Goal: Task Accomplishment & Management: Manage account settings

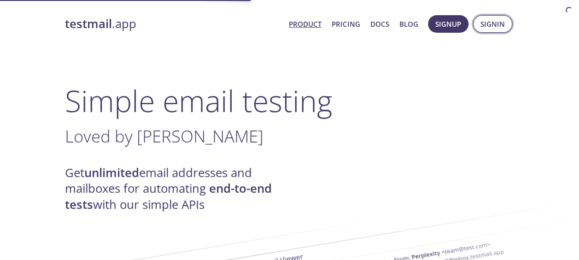
drag, startPoint x: 0, startPoint y: 0, endPoint x: 492, endPoint y: 21, distance: 492.4
click at [492, 21] on span "Signin" at bounding box center [492, 24] width 24 height 12
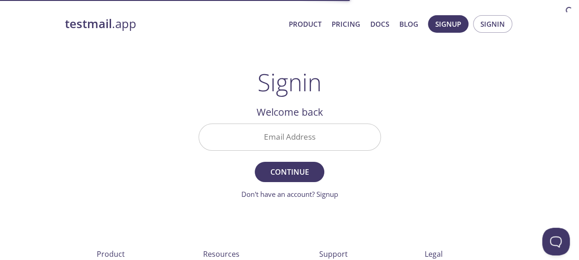
click at [302, 140] on input "Email Address" at bounding box center [289, 137] width 181 height 26
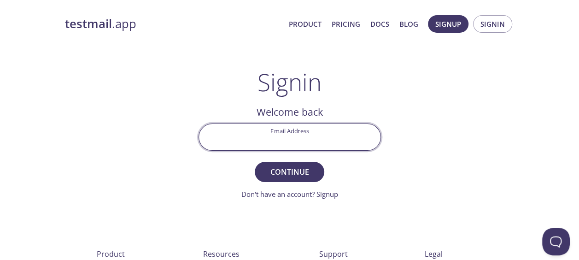
type input "[EMAIL_ADDRESS][DOMAIN_NAME]"
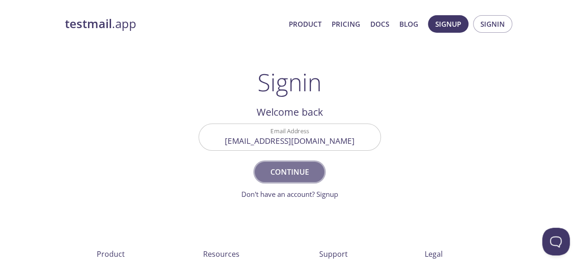
click at [310, 170] on span "Continue" at bounding box center [289, 171] width 49 height 13
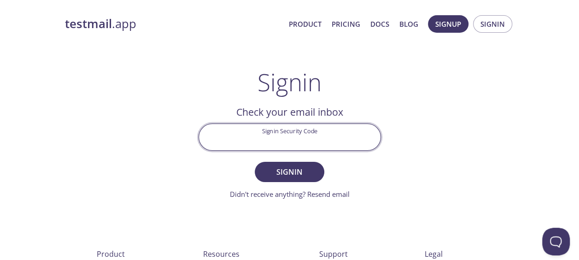
click at [284, 139] on input "Signin Security Code" at bounding box center [289, 137] width 181 height 26
click at [419, 174] on div "testmail .app Product Pricing Docs Blog Signup Signin Signin Welcome back Email…" at bounding box center [290, 201] width 472 height 384
click at [293, 124] on input "Signin Security Code" at bounding box center [289, 137] width 181 height 26
paste input "UPRX6ZQ"
type input "UPRX6ZQ"
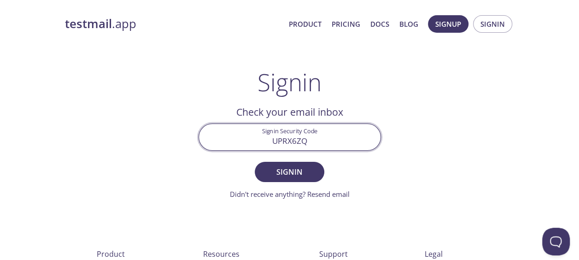
click at [255, 162] on button "Signin" at bounding box center [289, 172] width 69 height 20
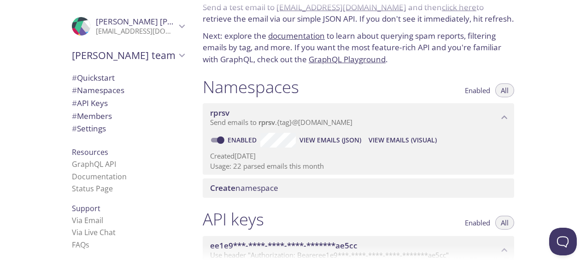
scroll to position [14, 0]
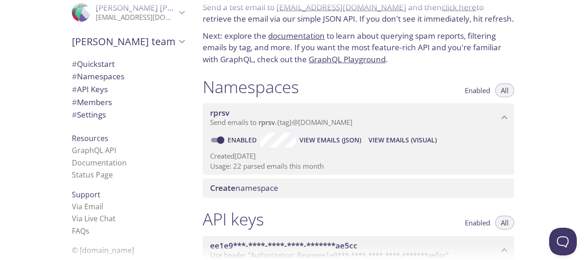
click at [94, 180] on li "Status Page" at bounding box center [128, 175] width 112 height 12
click at [90, 177] on link "Status Page" at bounding box center [92, 175] width 41 height 10
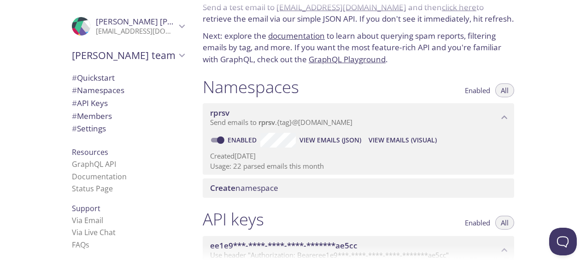
click at [106, 133] on span "# Settings" at bounding box center [128, 129] width 112 height 12
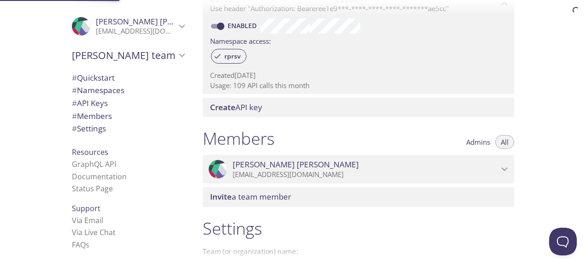
scroll to position [395, 0]
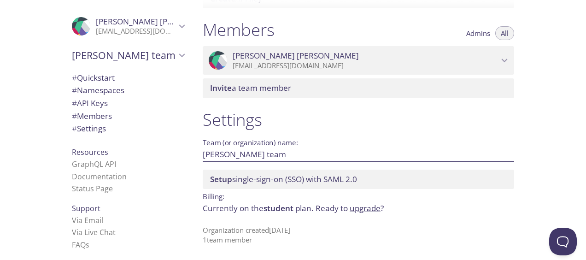
click at [249, 155] on input "[PERSON_NAME] team" at bounding box center [344, 153] width 282 height 15
click at [256, 97] on div "Invite a team member" at bounding box center [358, 87] width 311 height 19
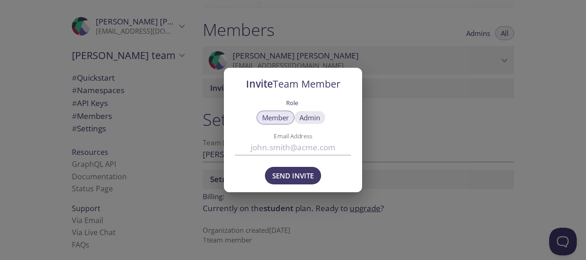
click at [307, 117] on span "Admin" at bounding box center [309, 117] width 21 height 0
click at [388, 146] on div "Invite Team Member Role Member Admin Email Address Send Invite" at bounding box center [293, 130] width 586 height 260
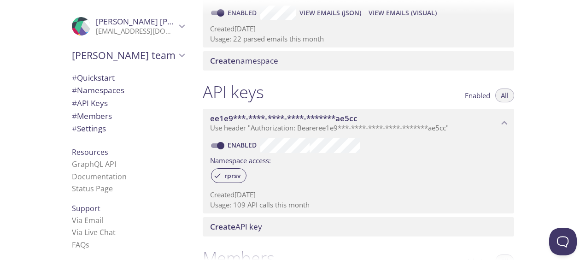
scroll to position [172, 0]
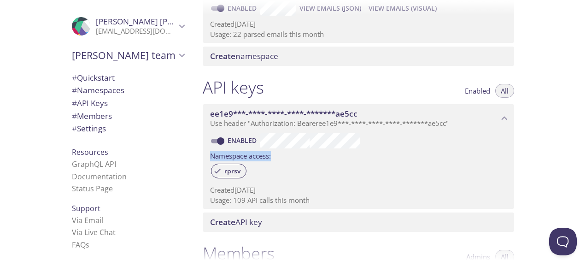
drag, startPoint x: 388, startPoint y: 146, endPoint x: 377, endPoint y: 161, distance: 18.4
click at [377, 161] on div "Enabled Namespace access: rprsv Created [DATE] Usage: 109 API calls this month" at bounding box center [358, 170] width 311 height 76
drag, startPoint x: 377, startPoint y: 161, endPoint x: 367, endPoint y: 187, distance: 27.9
click at [367, 187] on p "Created [DATE]" at bounding box center [358, 190] width 297 height 10
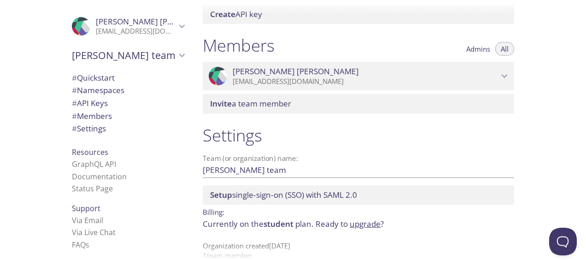
scroll to position [395, 0]
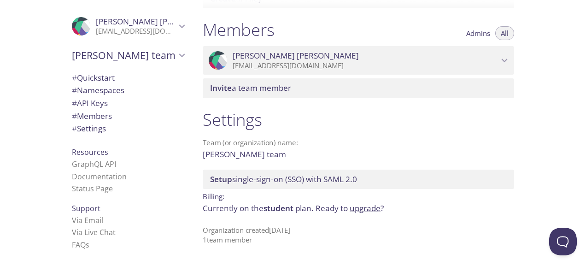
click at [122, 190] on li "Status Page" at bounding box center [128, 188] width 112 height 12
click at [82, 188] on link "Status Page" at bounding box center [92, 188] width 41 height 10
